Goal: Task Accomplishment & Management: Manage account settings

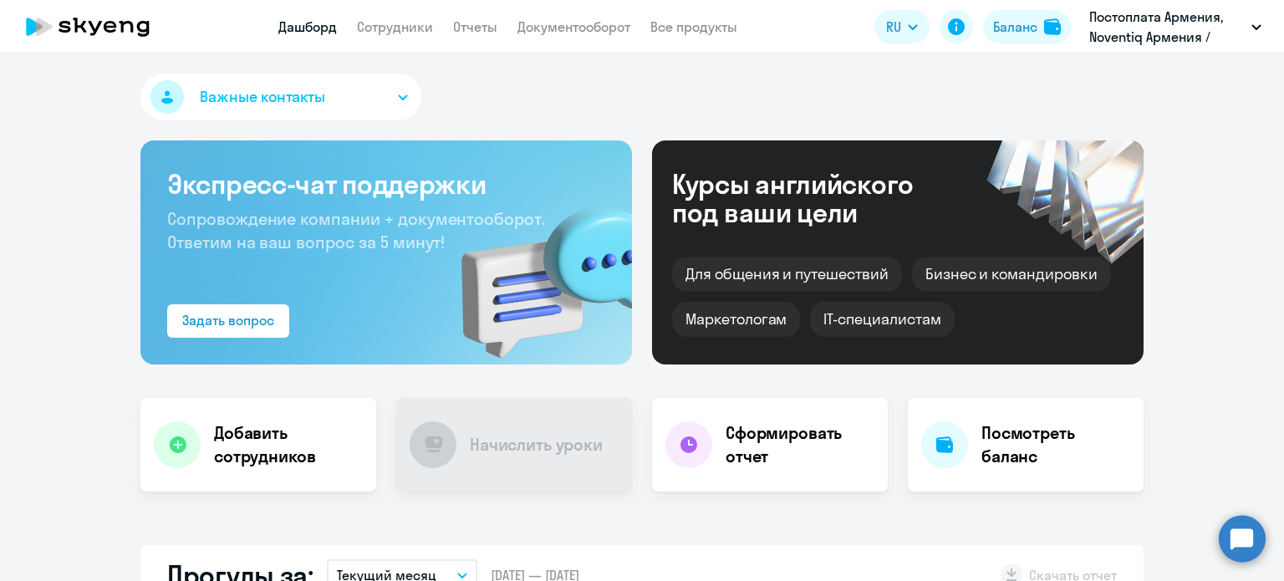
select select "30"
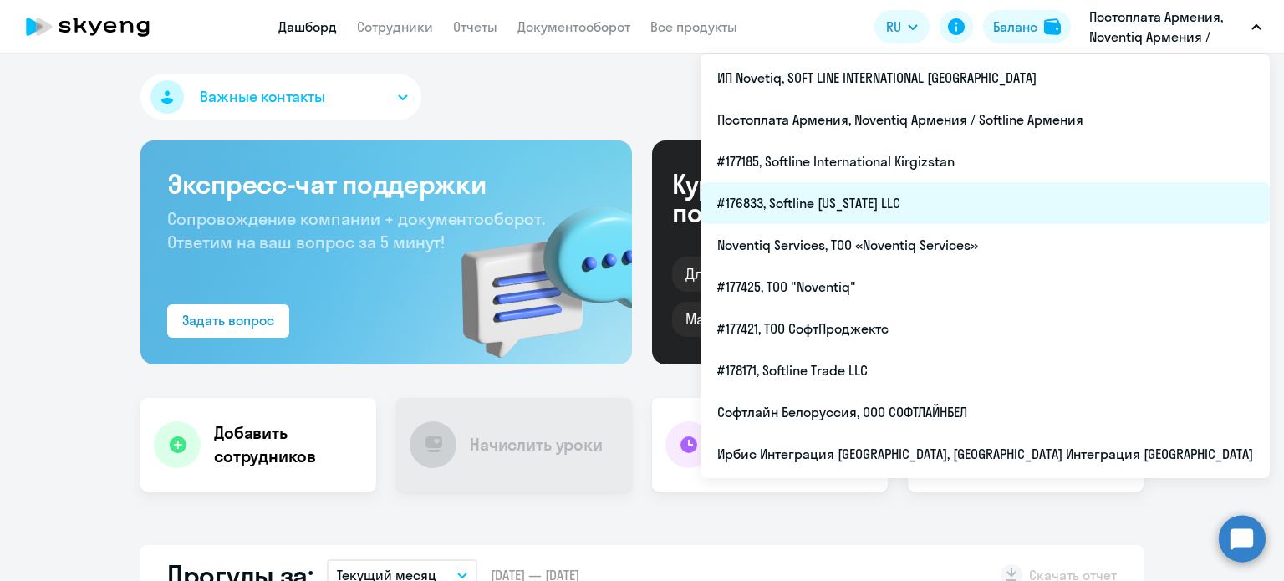
click at [1106, 216] on li "#176833, Softline [US_STATE] LLC" at bounding box center [984, 203] width 569 height 42
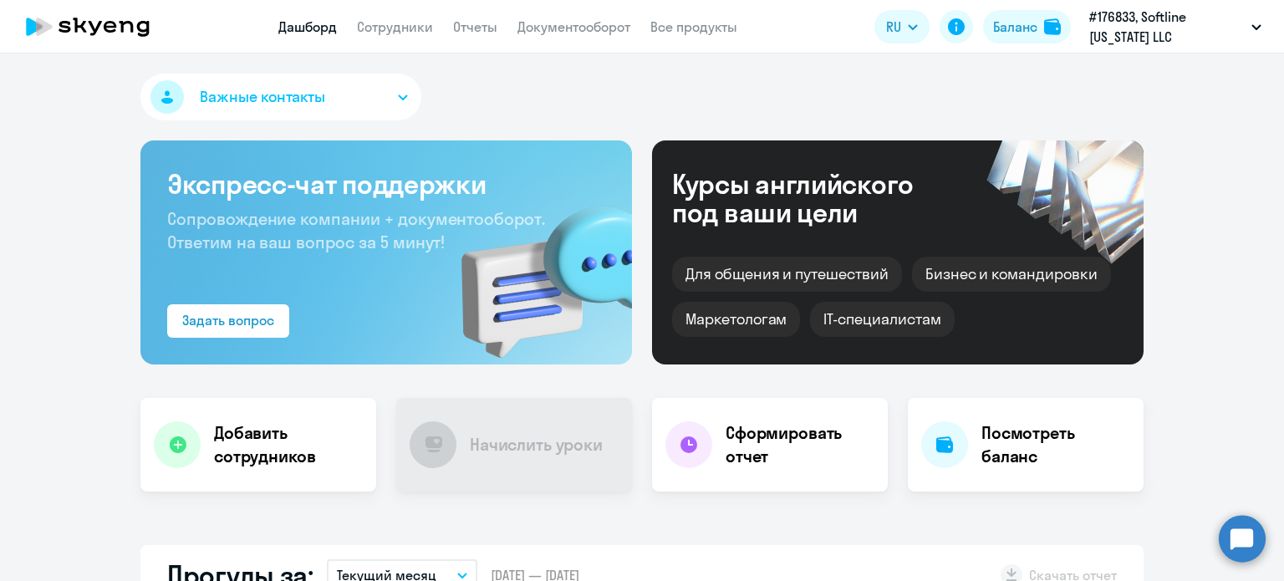
select select "30"
click at [476, 31] on link "Отчеты" at bounding box center [475, 26] width 44 height 17
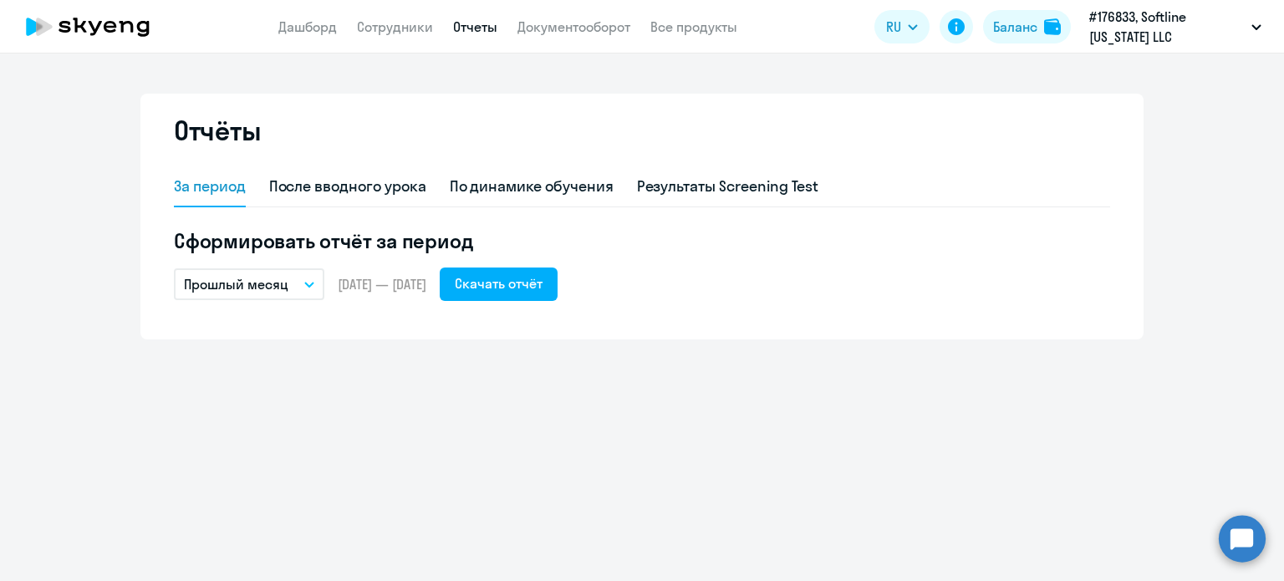
click at [306, 281] on button "Прошлый месяц" at bounding box center [249, 284] width 150 height 32
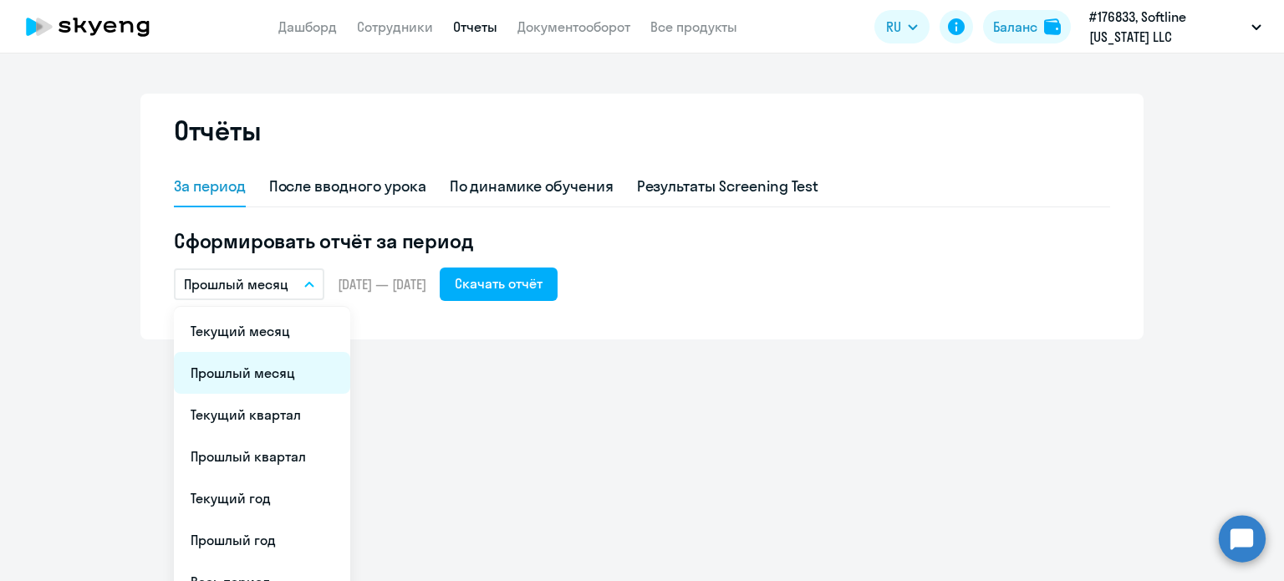
scroll to position [67, 0]
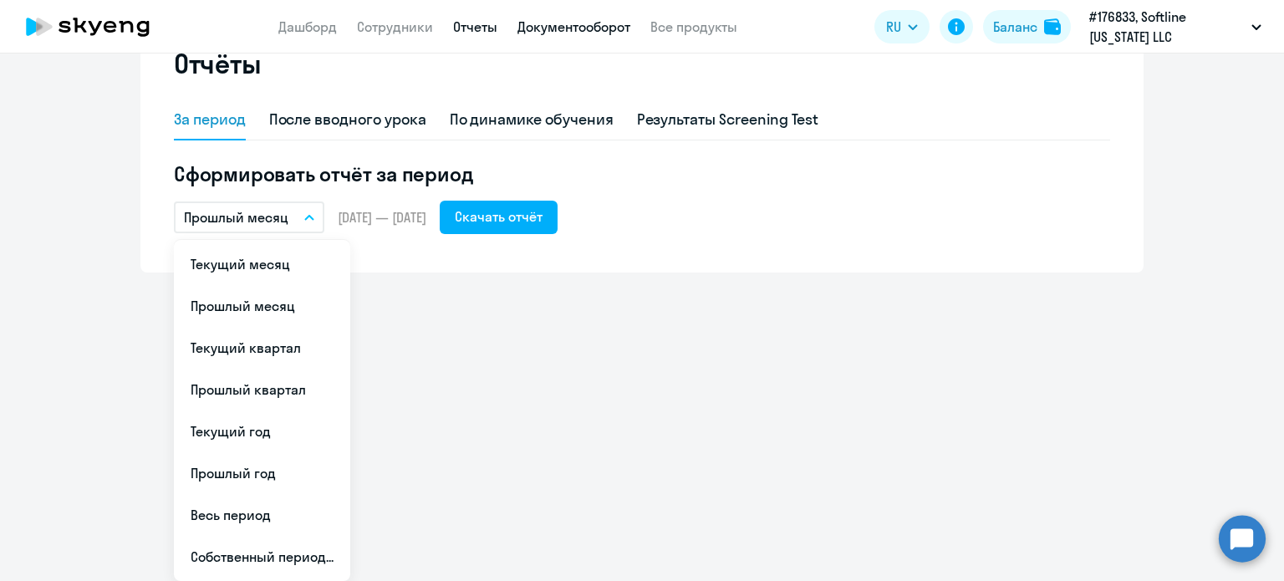
click at [599, 26] on link "Документооборот" at bounding box center [573, 26] width 113 height 17
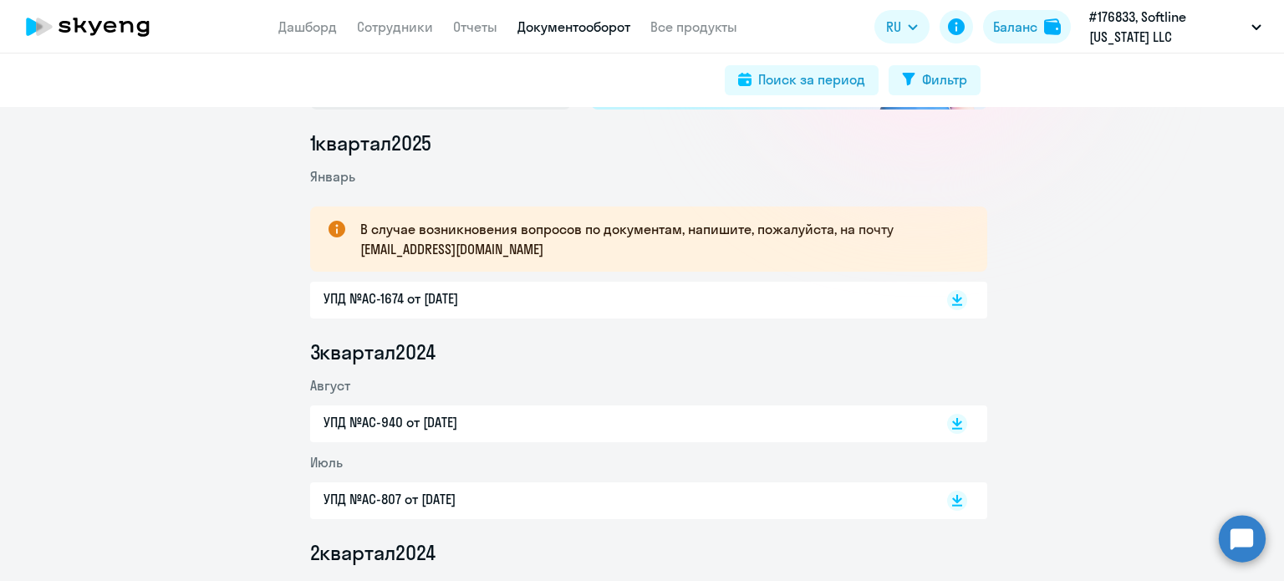
scroll to position [167, 0]
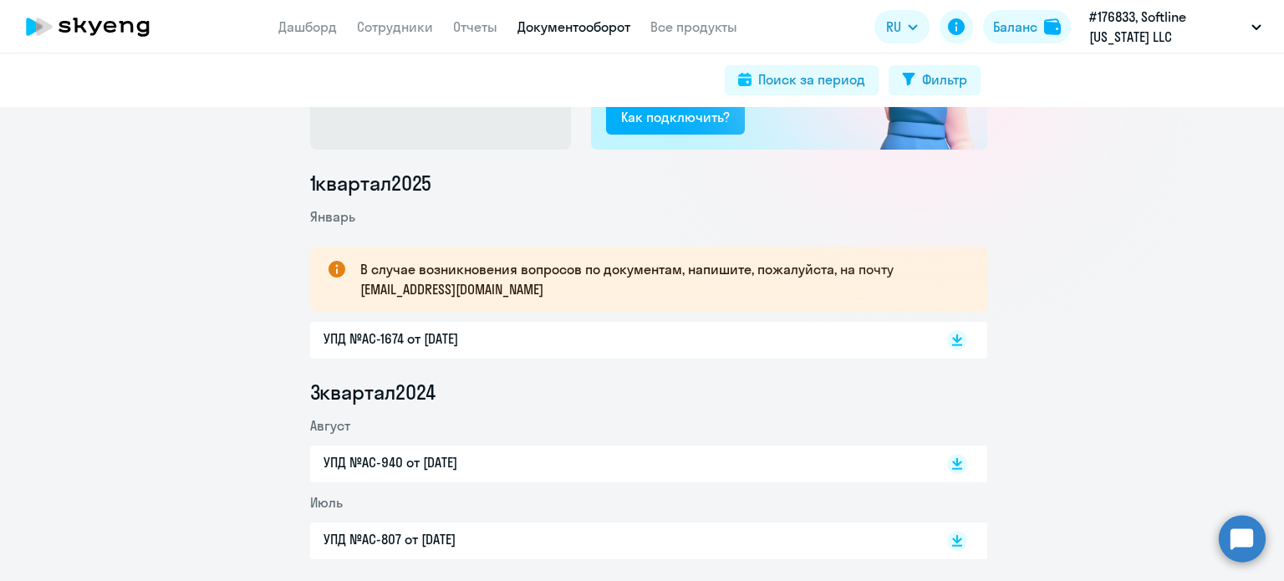
click at [488, 339] on p "УПД №AC-1674 от [DATE]" at bounding box center [498, 338] width 351 height 20
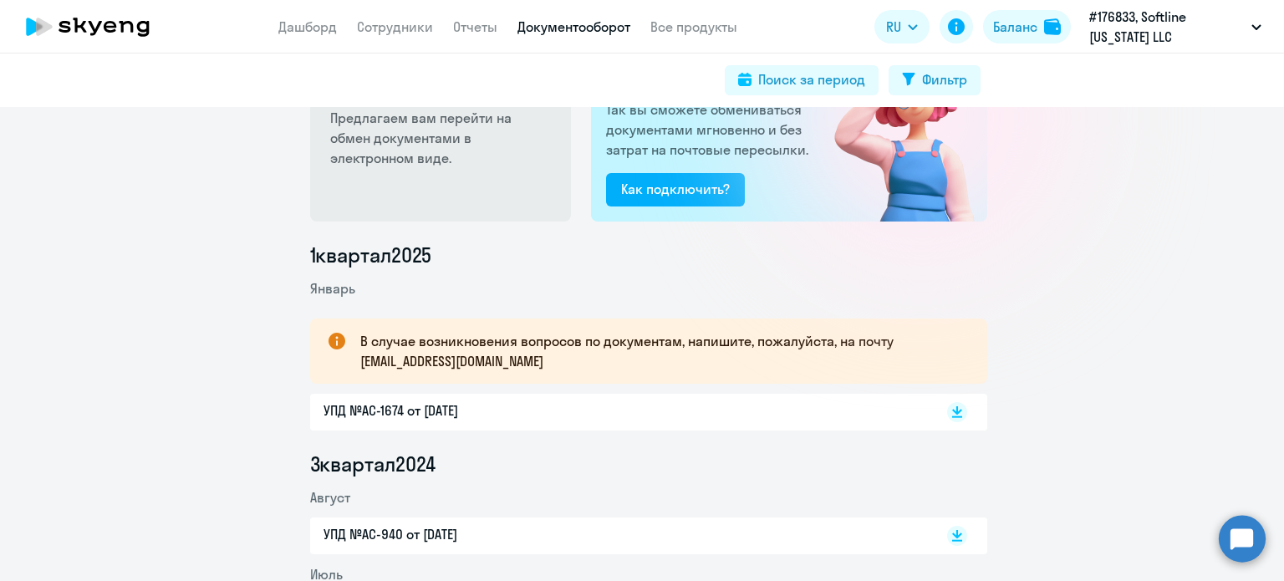
scroll to position [0, 0]
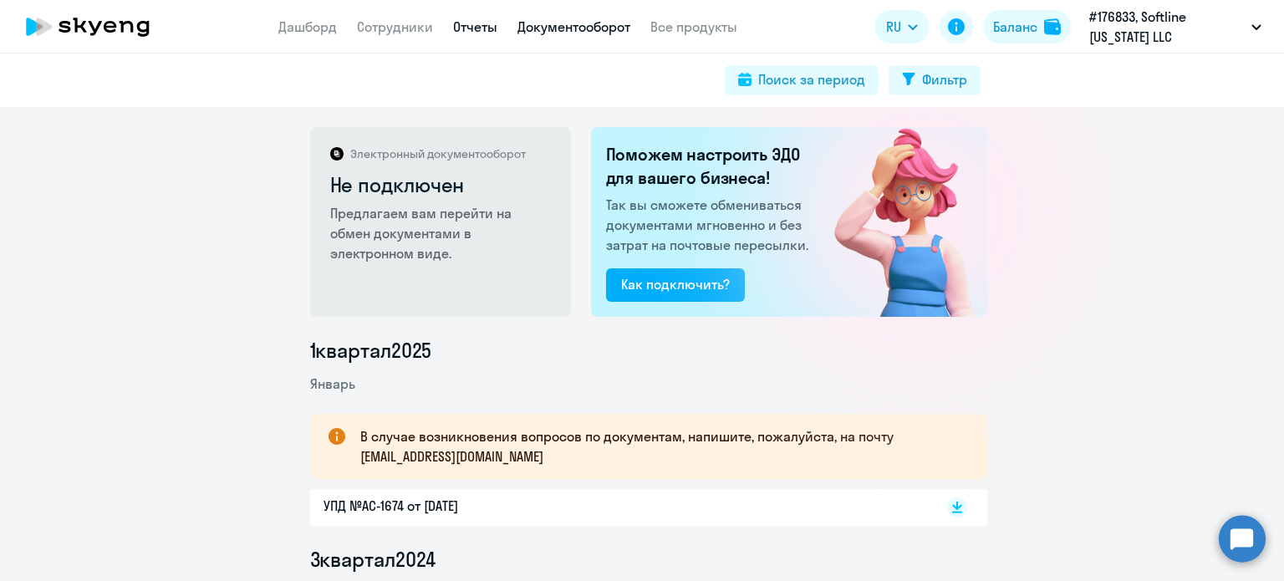
click at [482, 30] on link "Отчеты" at bounding box center [475, 26] width 44 height 17
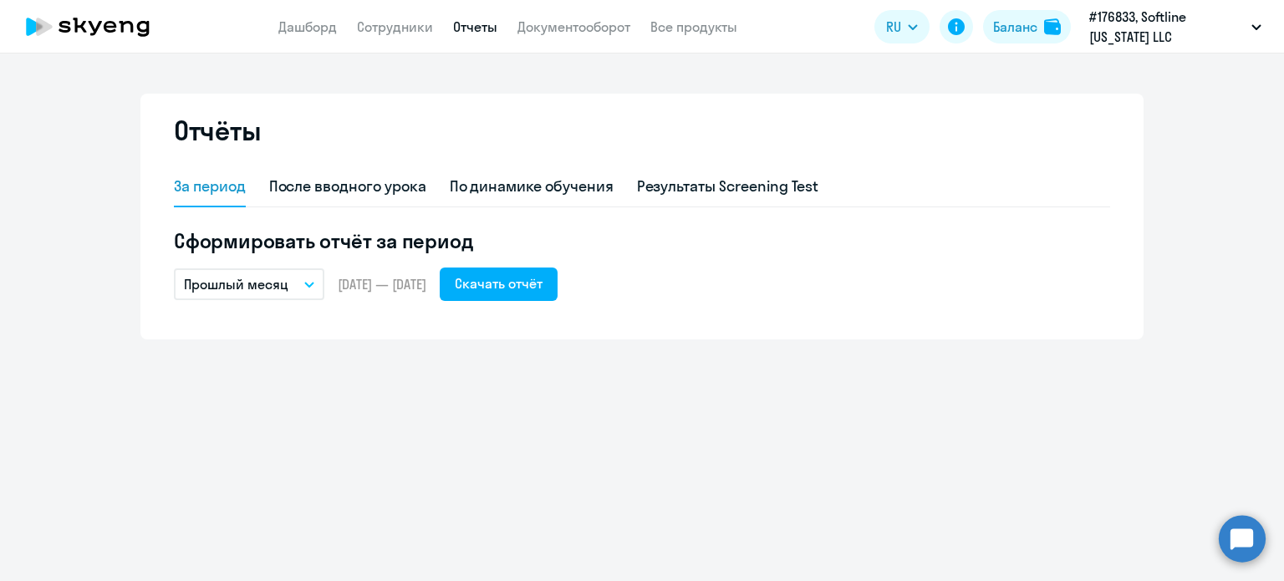
click at [303, 284] on button "Прошлый месяц" at bounding box center [249, 284] width 150 height 32
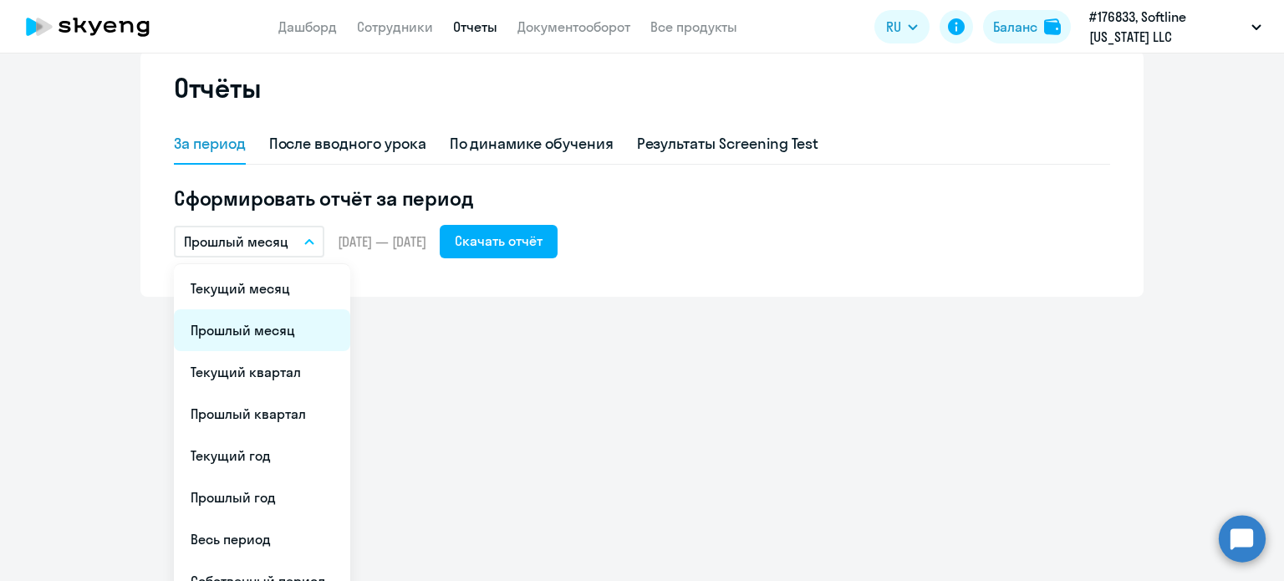
scroll to position [67, 0]
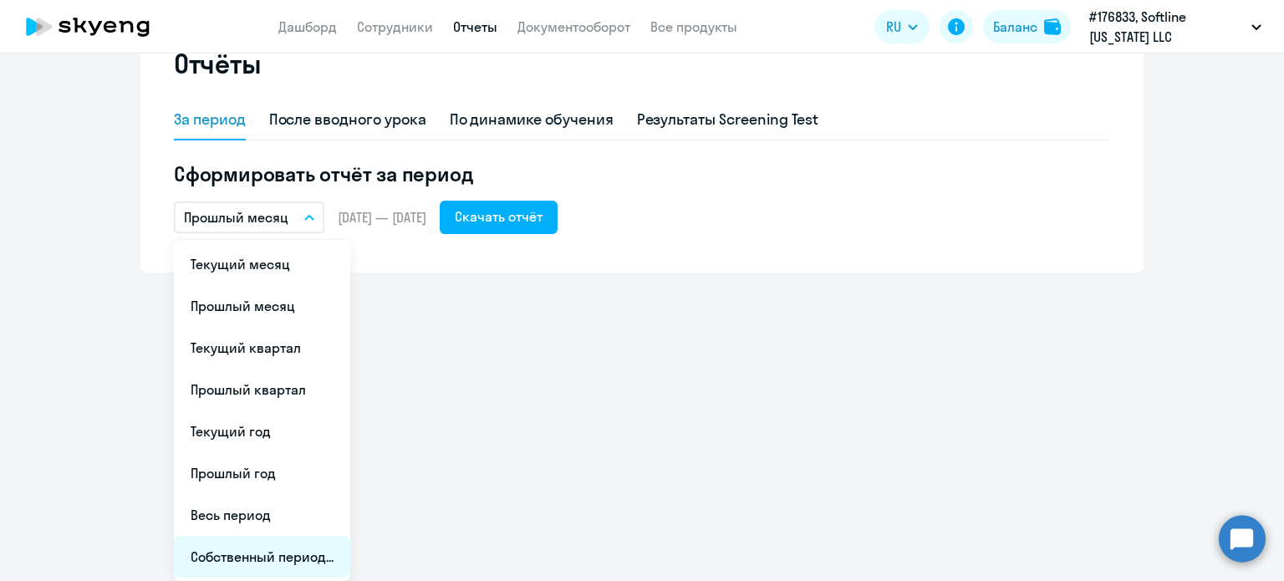
click at [288, 557] on li "Собственный период..." at bounding box center [262, 557] width 176 height 42
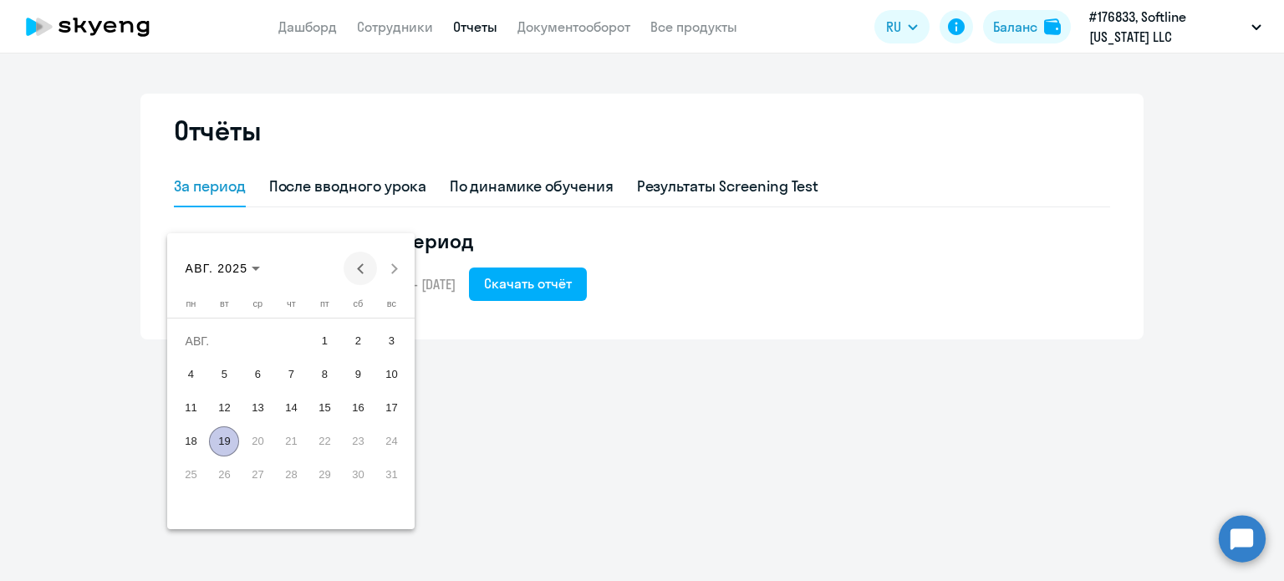
click at [354, 266] on span "Previous month" at bounding box center [359, 268] width 33 height 33
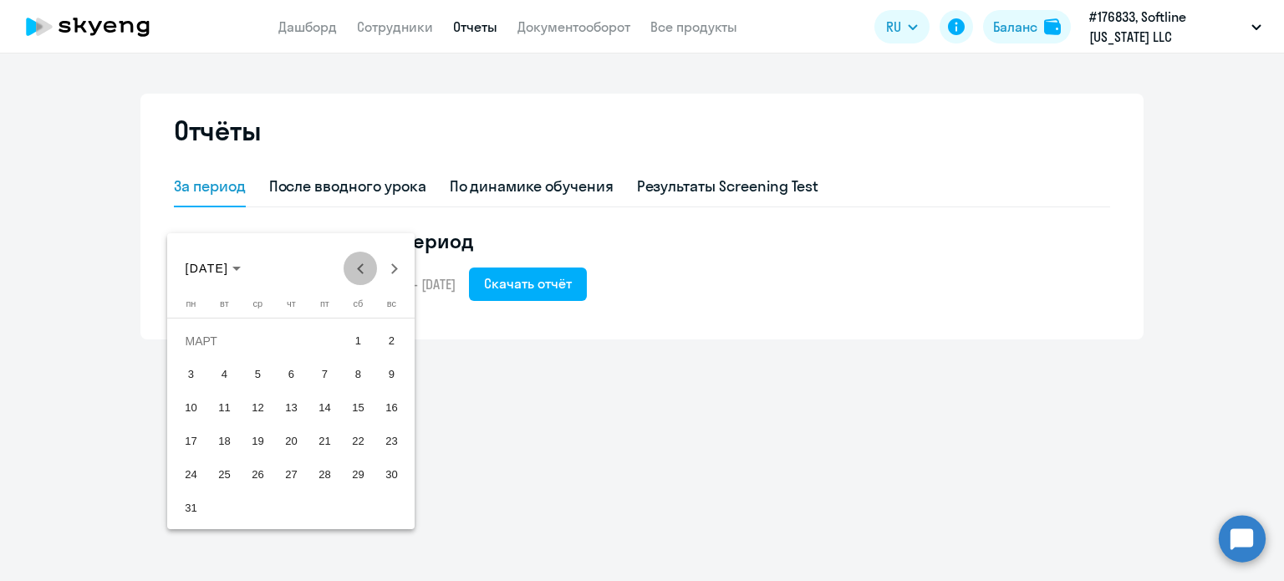
click at [354, 266] on span "Previous month" at bounding box center [359, 268] width 33 height 33
click at [392, 277] on span "Next month" at bounding box center [393, 268] width 33 height 33
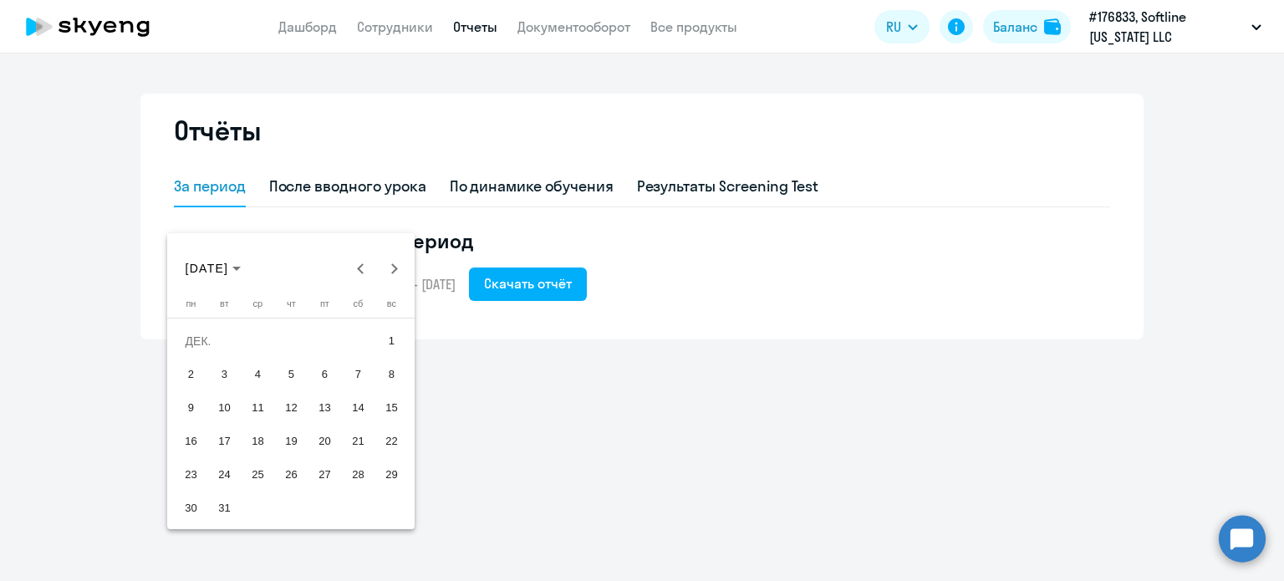
drag, startPoint x: 396, startPoint y: 337, endPoint x: 384, endPoint y: 346, distance: 14.9
click at [391, 338] on span "1" at bounding box center [391, 341] width 30 height 30
click at [229, 511] on span "31" at bounding box center [224, 508] width 30 height 30
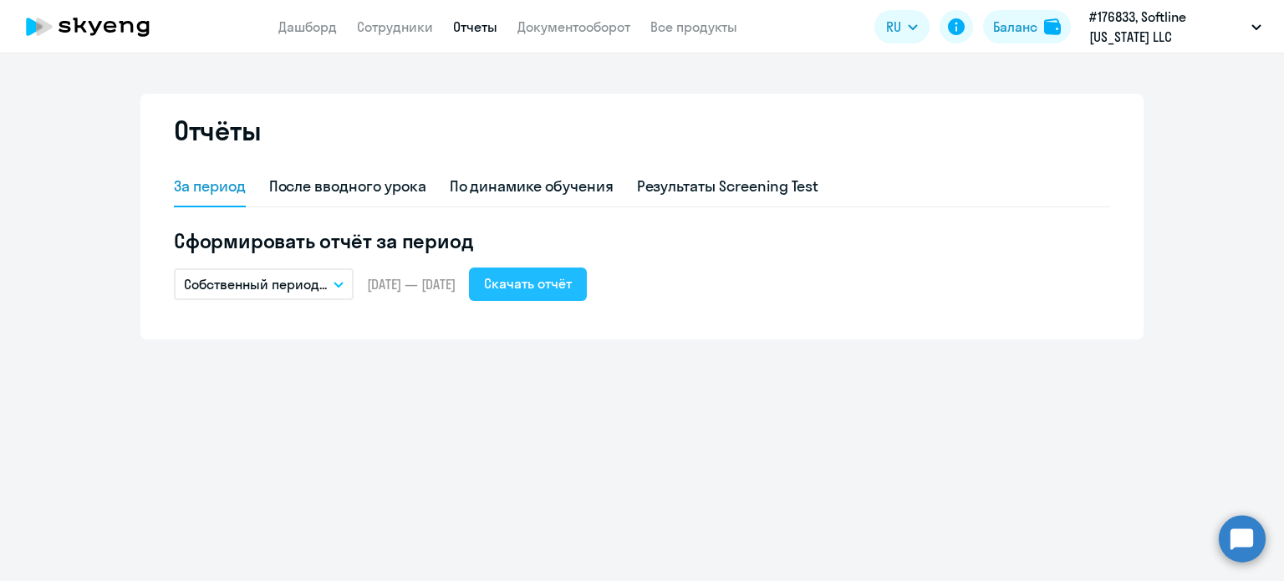
click at [530, 290] on div "Скачать отчёт" at bounding box center [528, 283] width 88 height 20
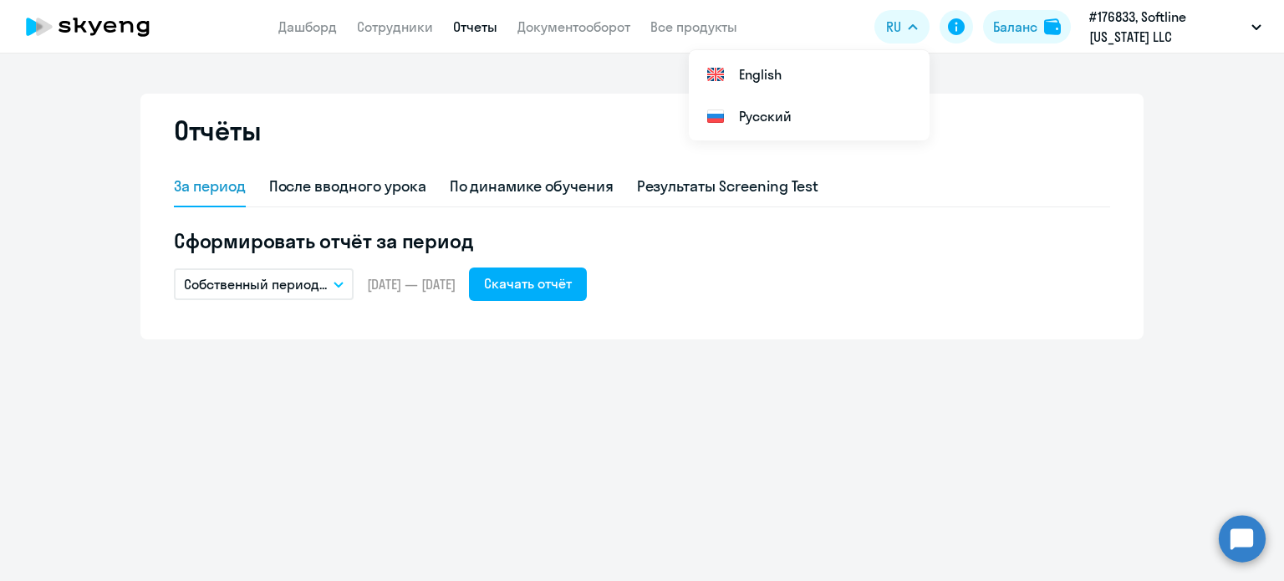
click at [857, 340] on div "Отчёты За период После вводного урока По динамике обучения Результаты Screening…" at bounding box center [642, 316] width 1284 height 527
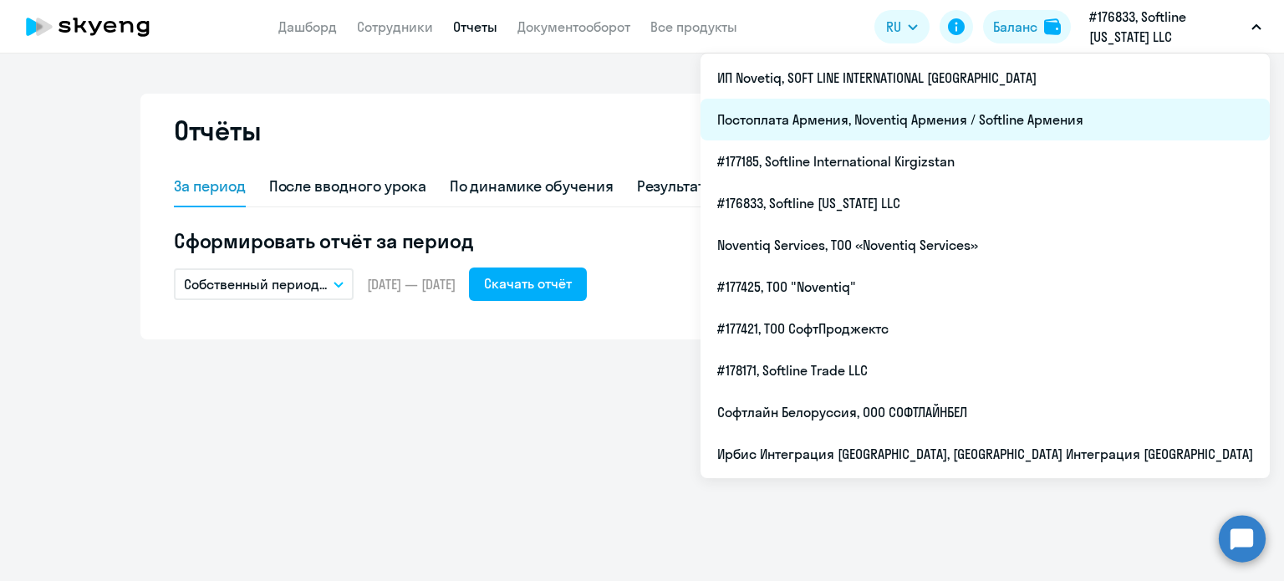
click at [1051, 117] on li "Постоплата Армения, Noventiq Армения / Softline Армения" at bounding box center [984, 120] width 569 height 42
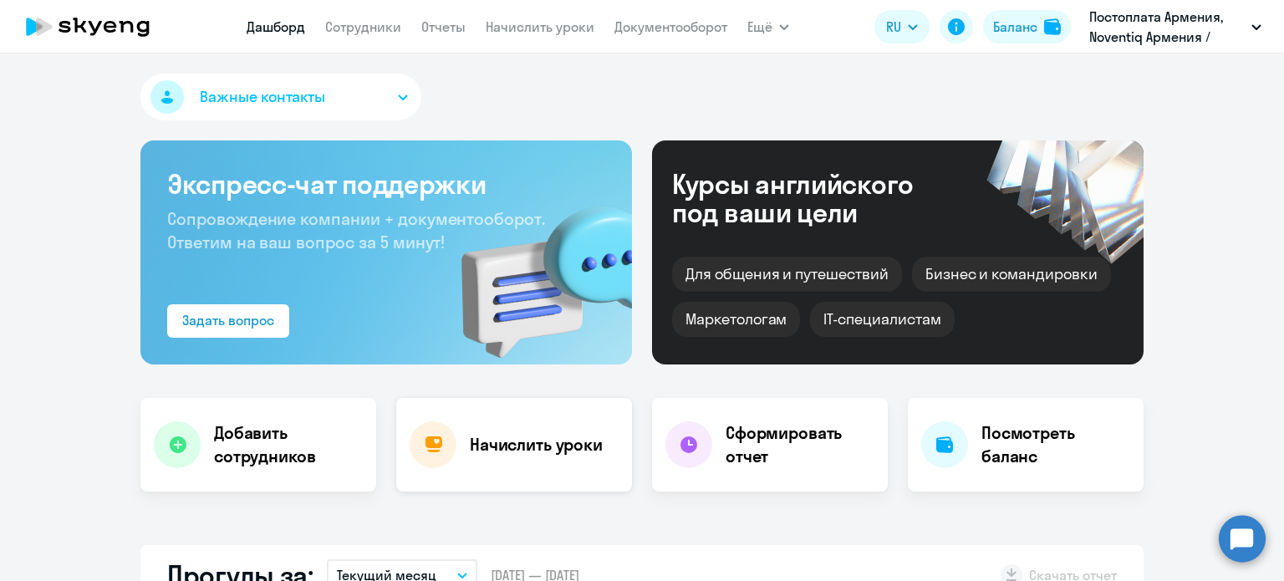
click at [553, 464] on div "Начислить уроки" at bounding box center [514, 445] width 236 height 94
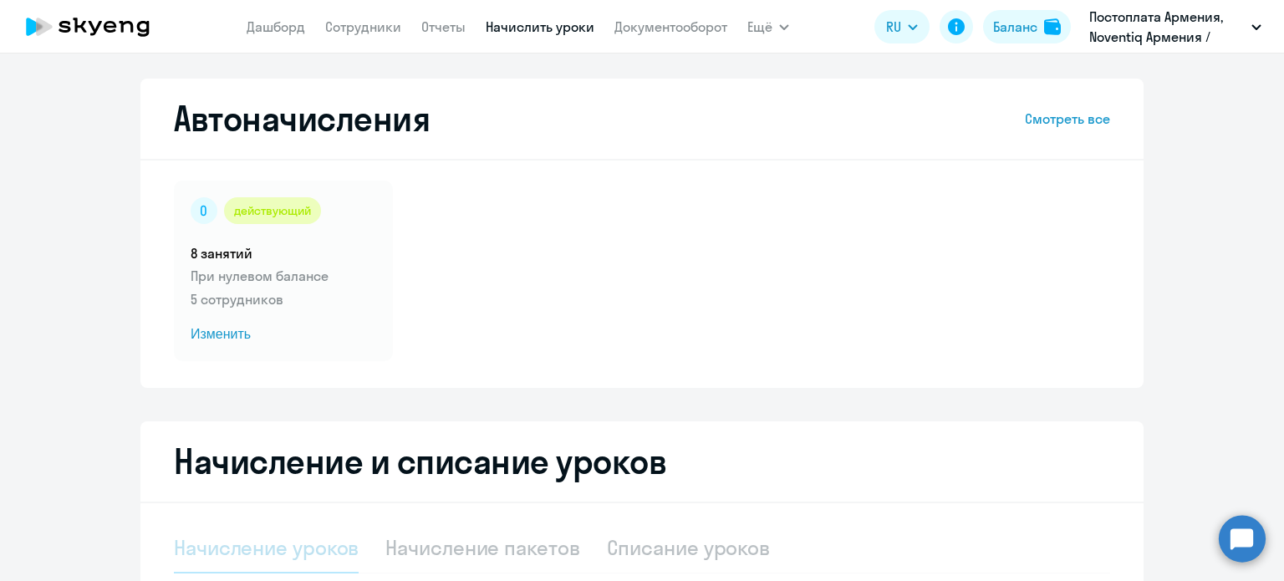
select select "10"
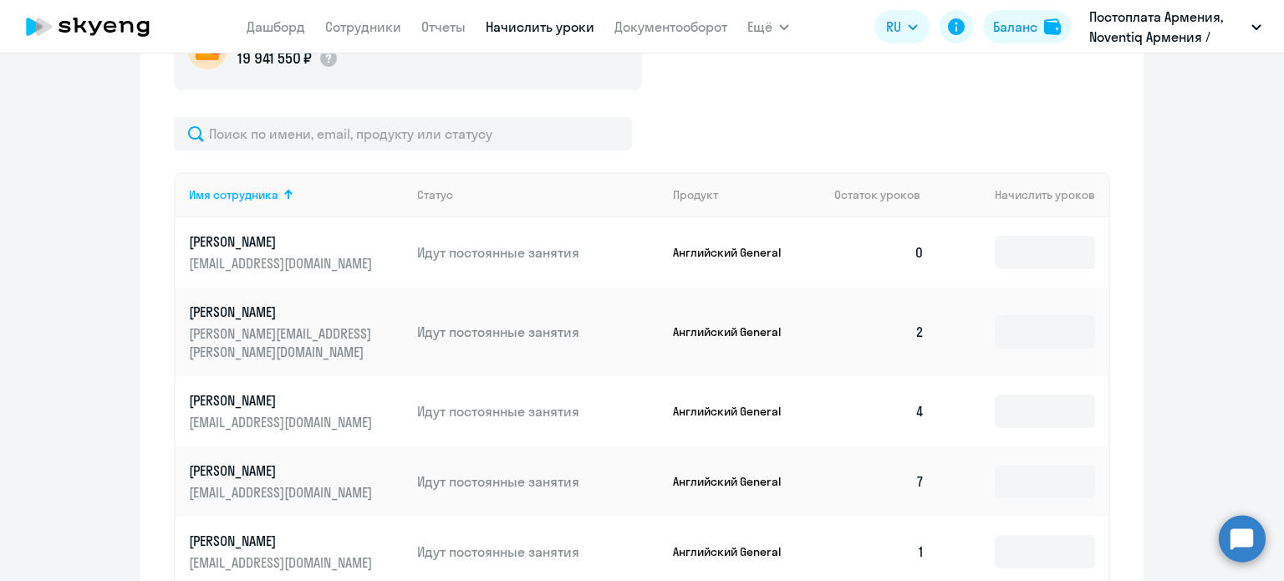
scroll to position [669, 0]
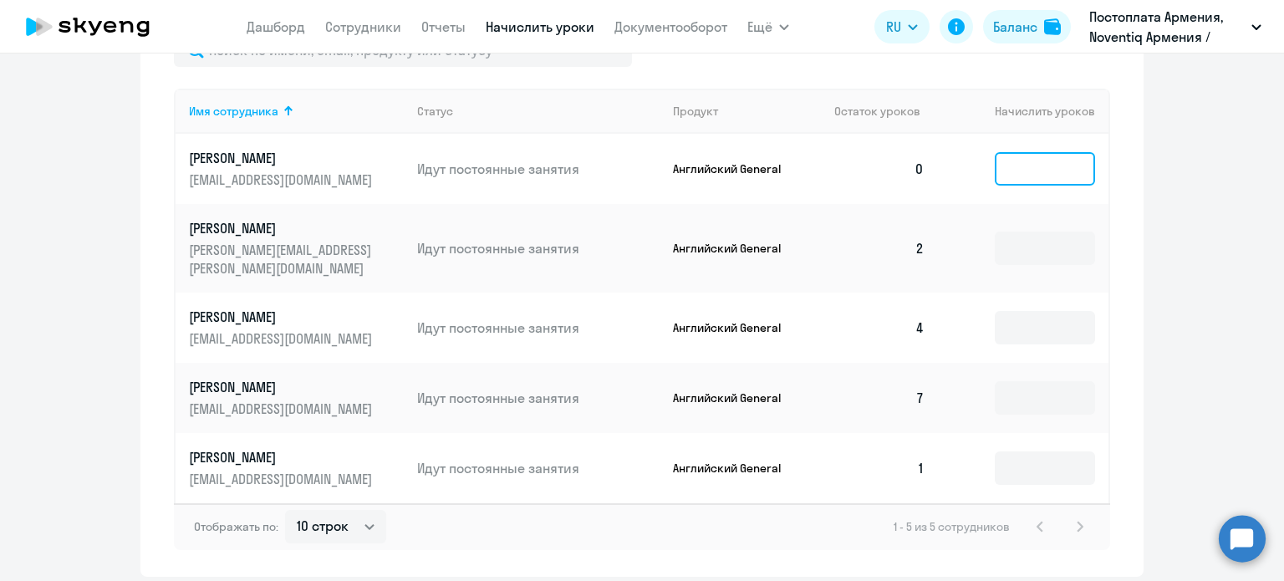
click at [1047, 177] on input at bounding box center [1045, 168] width 100 height 33
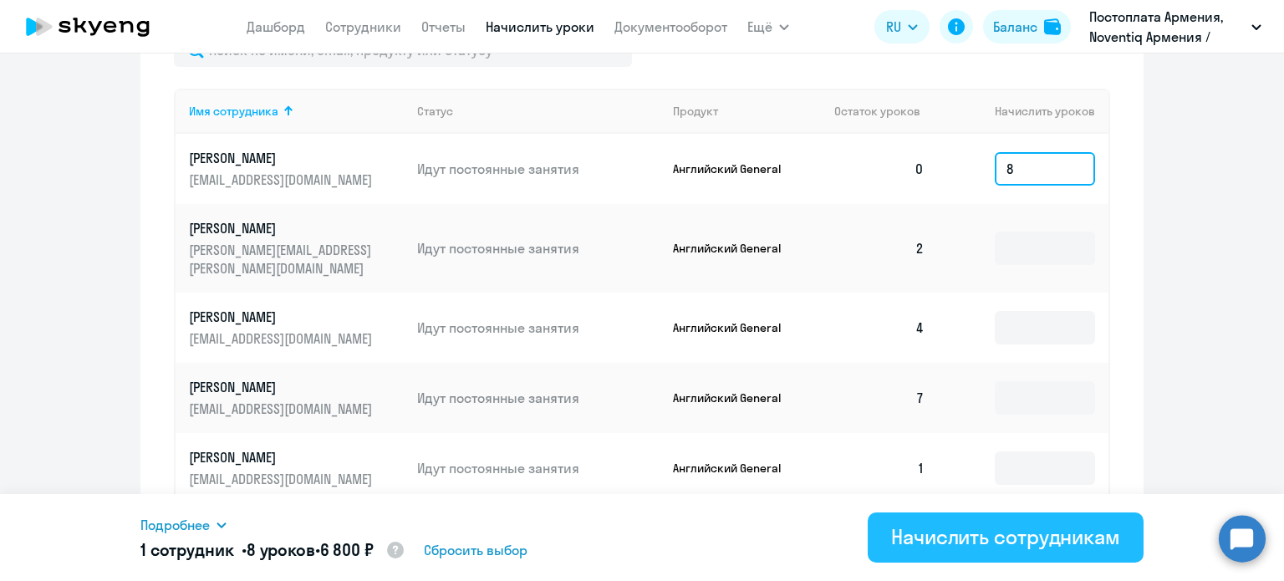
type input "8"
click at [1020, 548] on div "Начислить сотрудникам" at bounding box center [1005, 536] width 229 height 27
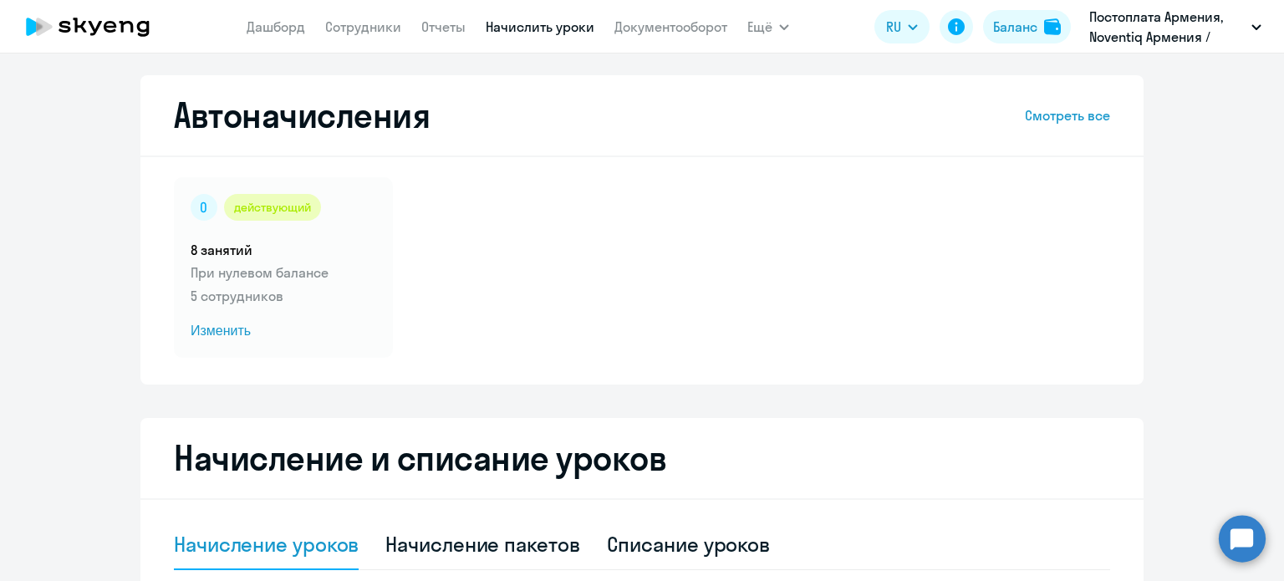
scroll to position [0, 0]
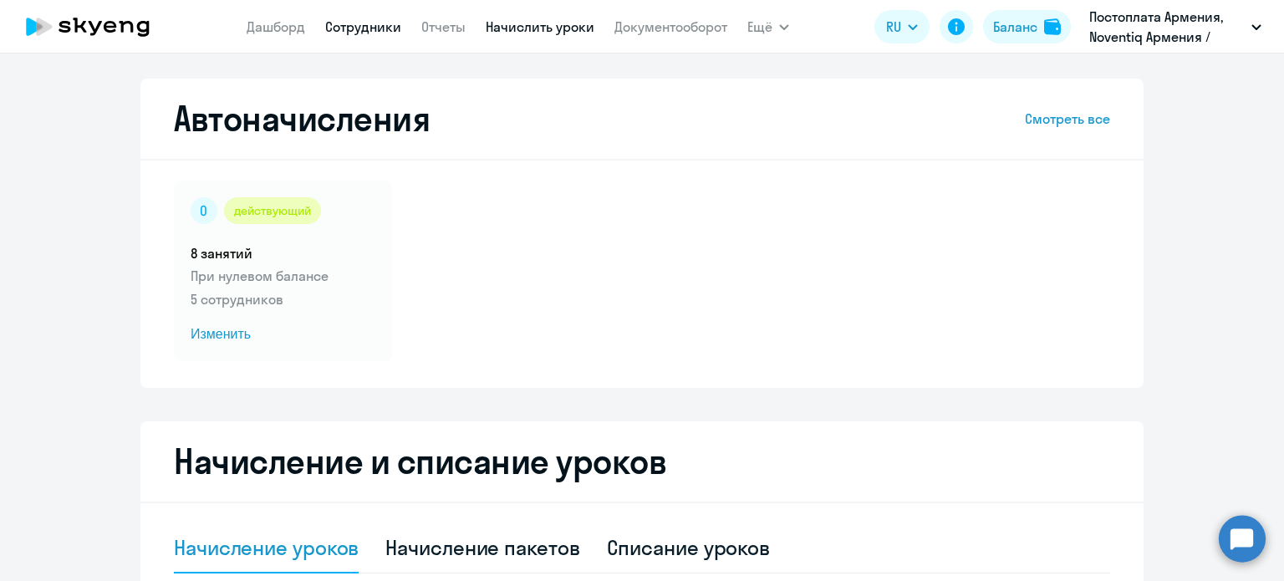
click at [366, 28] on link "Сотрудники" at bounding box center [363, 26] width 76 height 17
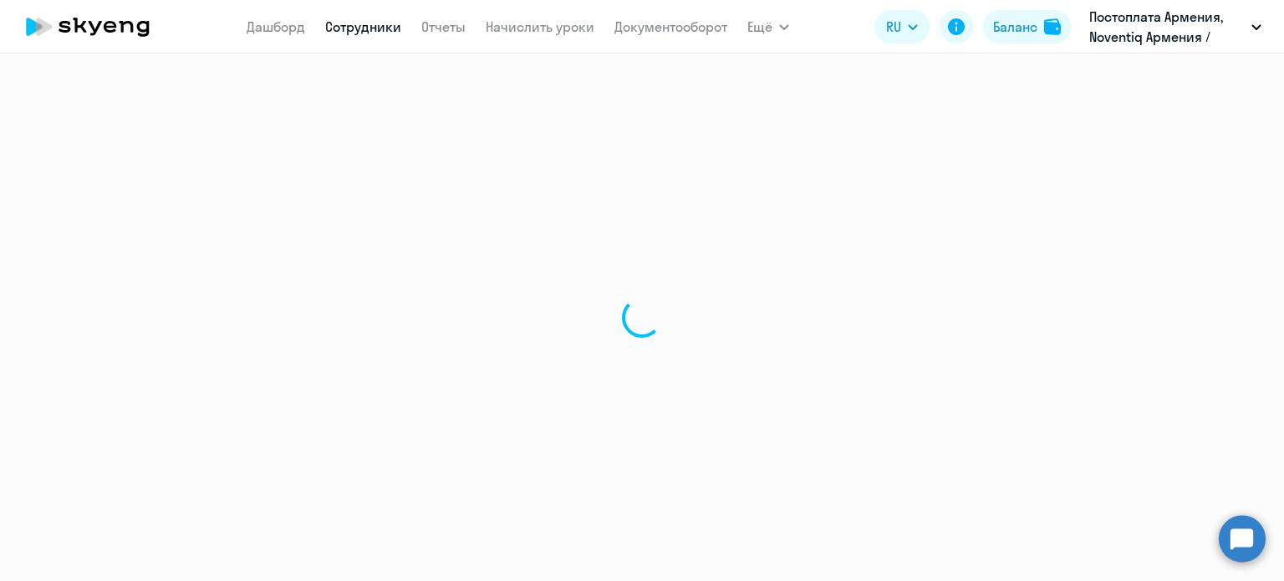
select select "30"
